Goal: Understand process/instructions: Learn how to perform a task or action

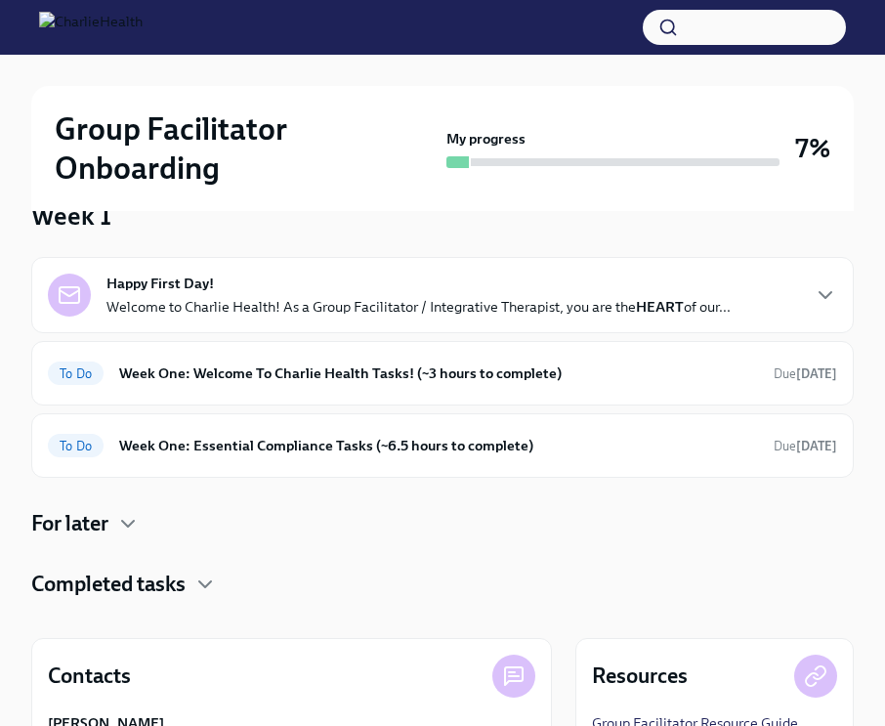
scroll to position [167, 0]
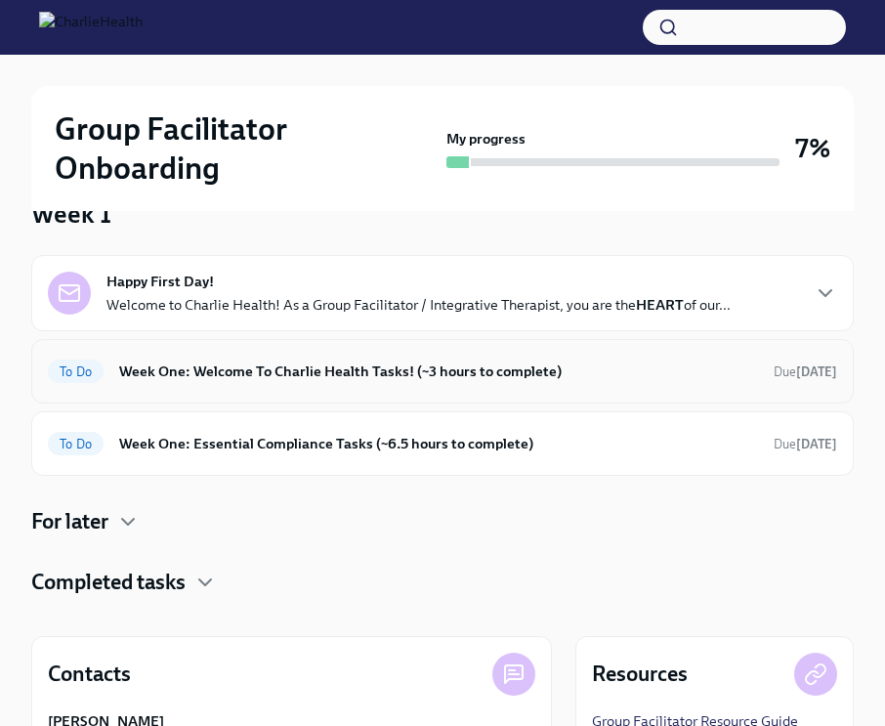
click at [399, 381] on h6 "Week One: Welcome To Charlie Health Tasks! (~3 hours to complete)" at bounding box center [438, 370] width 639 height 21
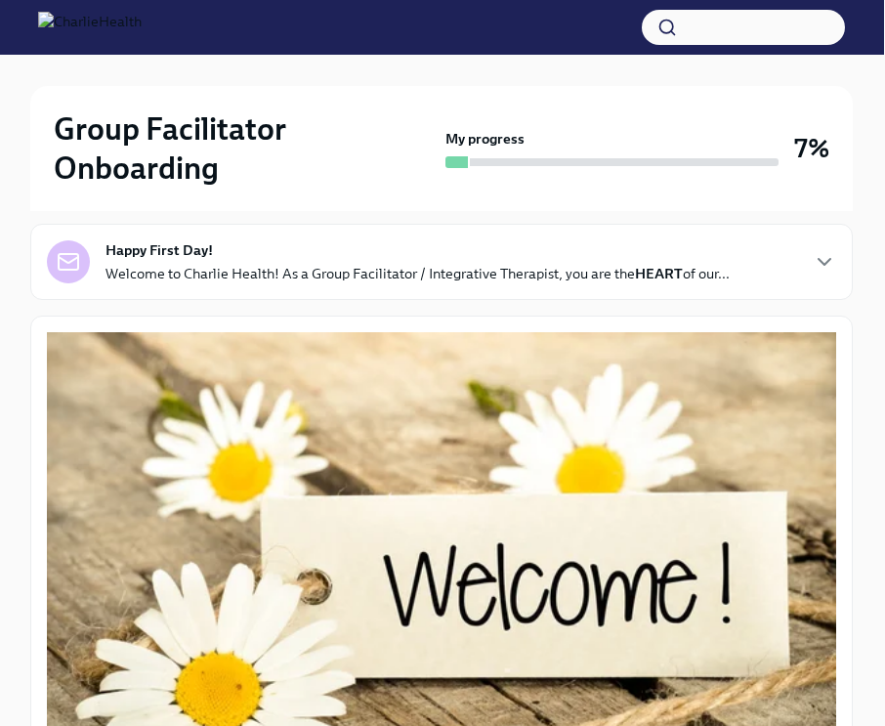
scroll to position [235, 1]
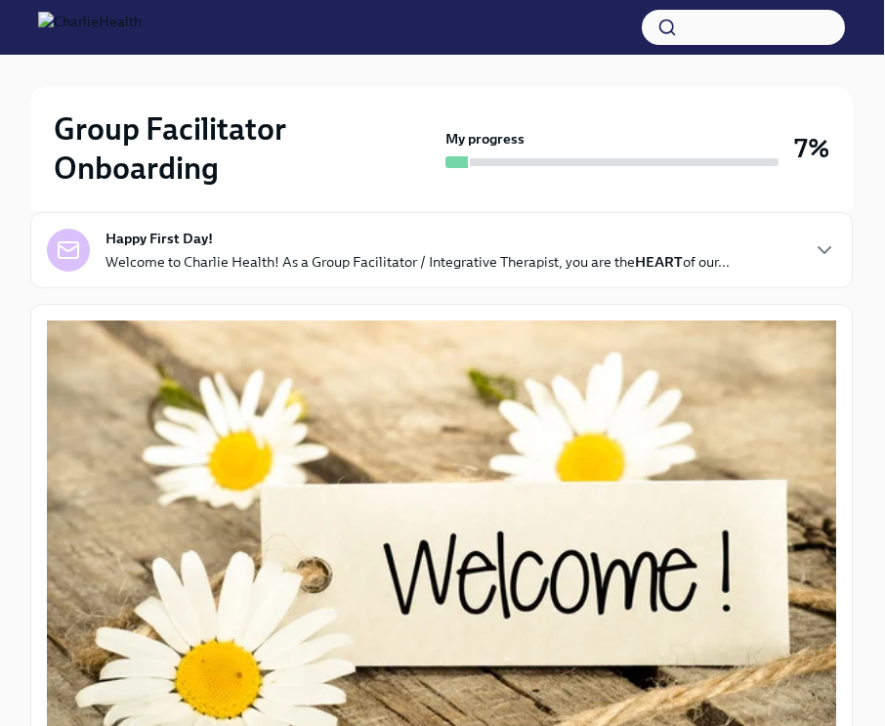
click at [523, 278] on div "Happy First Day! Welcome to Charlie Health! As a Group Facilitator / Integrativ…" at bounding box center [441, 250] width 822 height 76
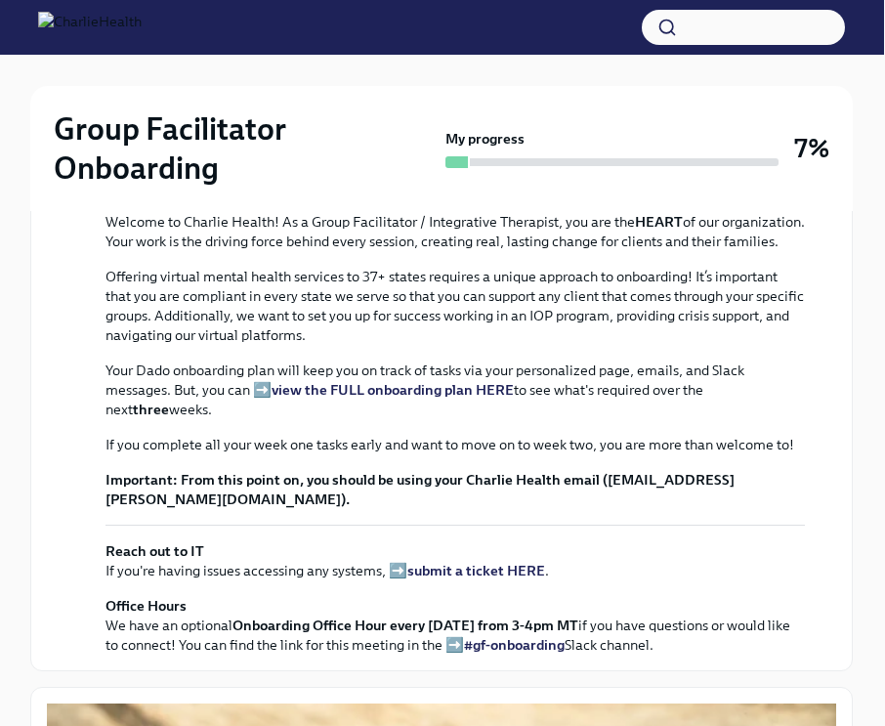
scroll to position [639, 1]
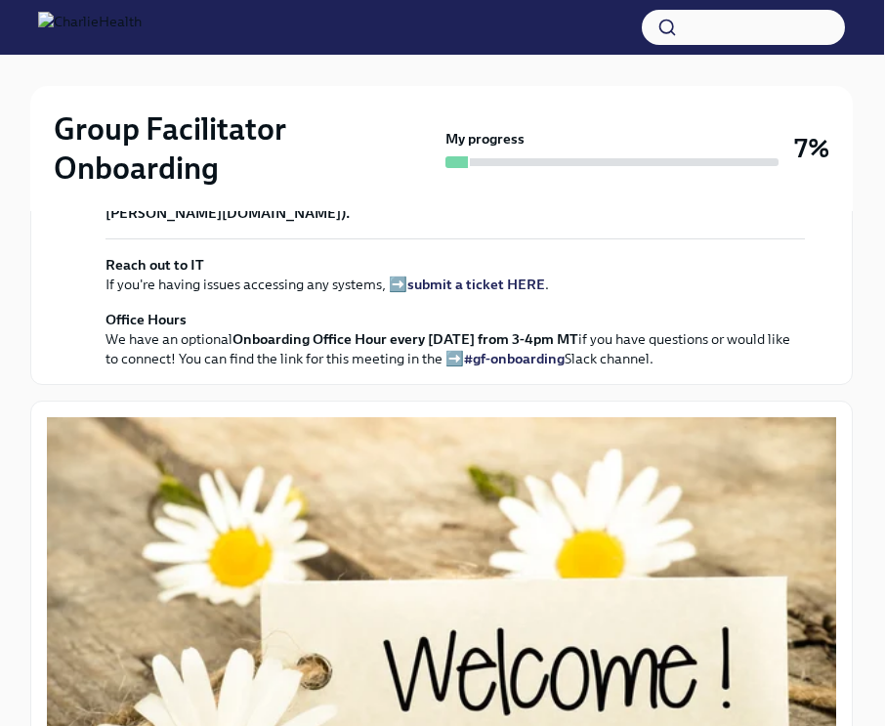
click at [482, 112] on strong "view the FULL onboarding plan HERE" at bounding box center [393, 104] width 242 height 18
